Goal: Task Accomplishment & Management: Complete application form

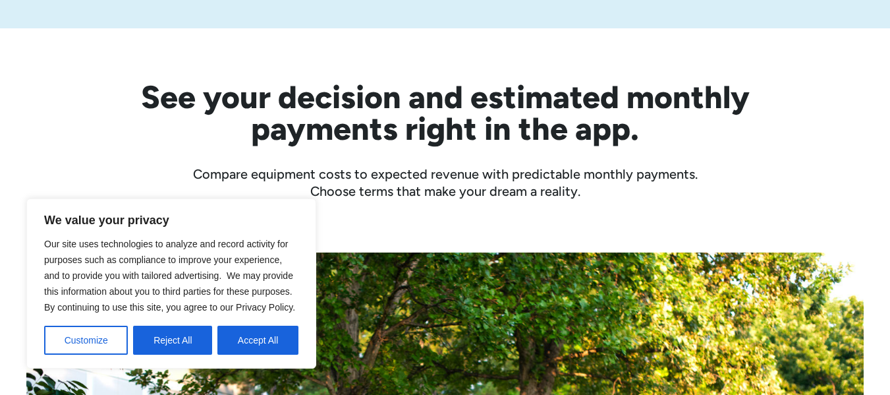
scroll to position [395, 0]
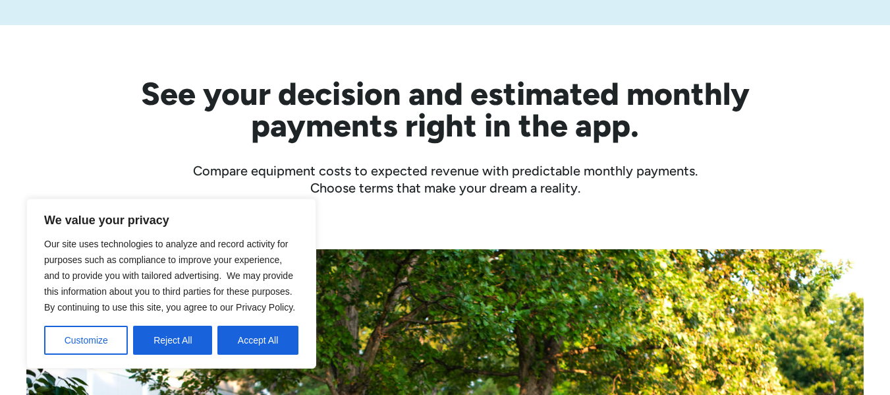
drag, startPoint x: 171, startPoint y: 341, endPoint x: 177, endPoint y: 336, distance: 7.0
click at [172, 339] on button "Reject All" at bounding box center [172, 339] width 79 height 29
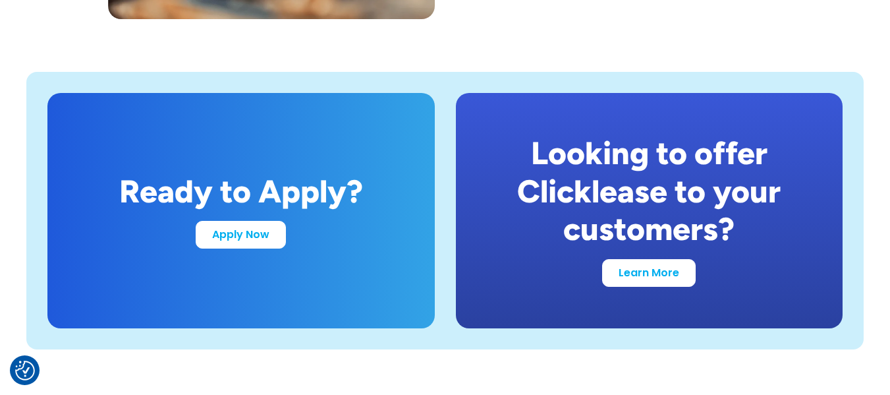
scroll to position [2569, 0]
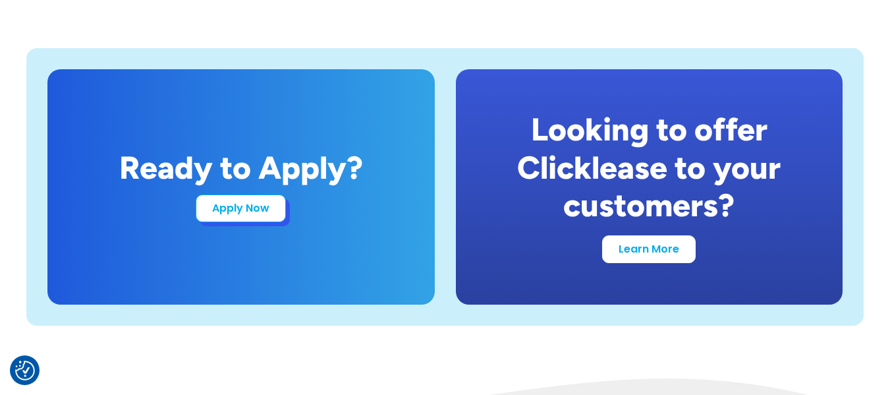
click at [246, 215] on link "Apply Now" at bounding box center [241, 208] width 90 height 28
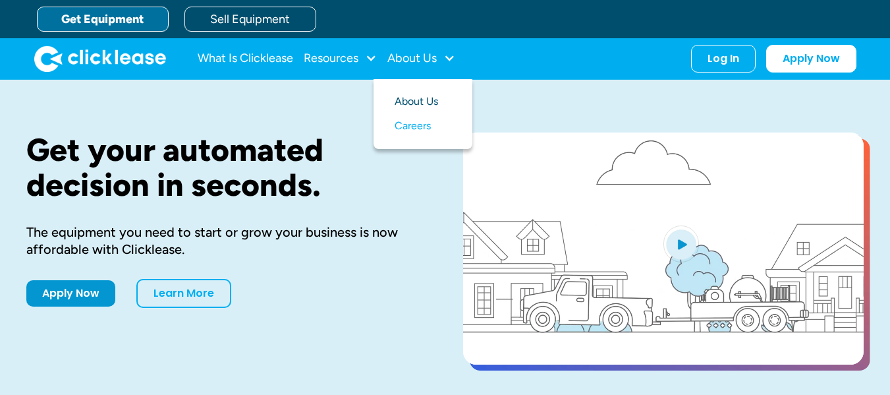
click at [429, 94] on link "About Us" at bounding box center [423, 102] width 57 height 24
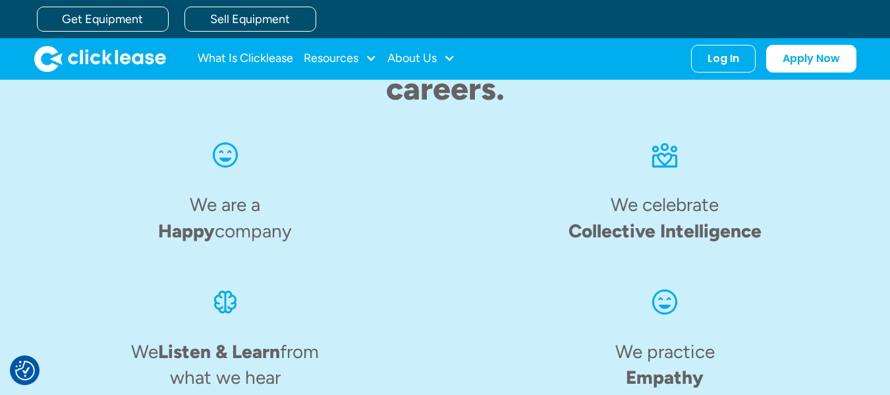
scroll to position [1702, 0]
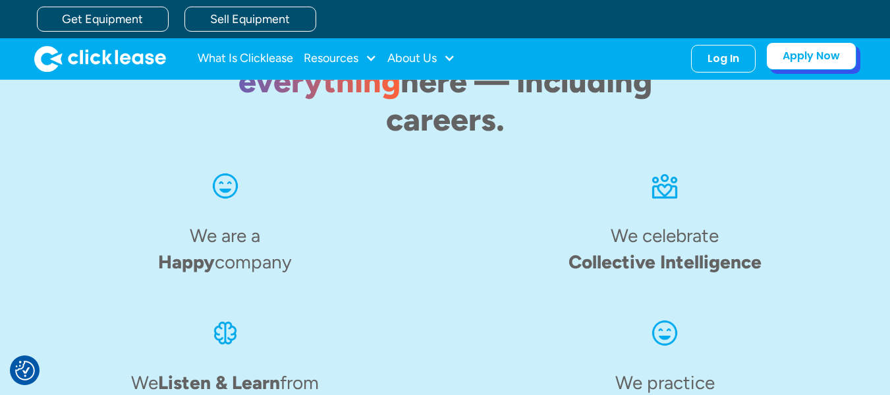
click at [823, 61] on link "Apply Now" at bounding box center [811, 56] width 90 height 28
